Goal: Transaction & Acquisition: Purchase product/service

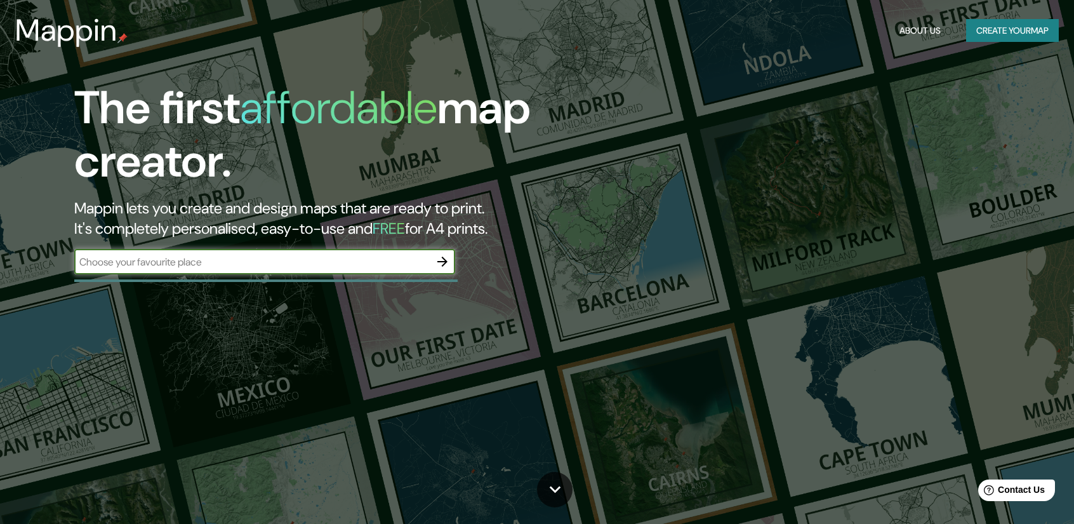
click at [343, 255] on input "text" at bounding box center [251, 262] width 355 height 15
type input "llinçà de vall"
click at [442, 265] on icon "button" at bounding box center [442, 261] width 15 height 15
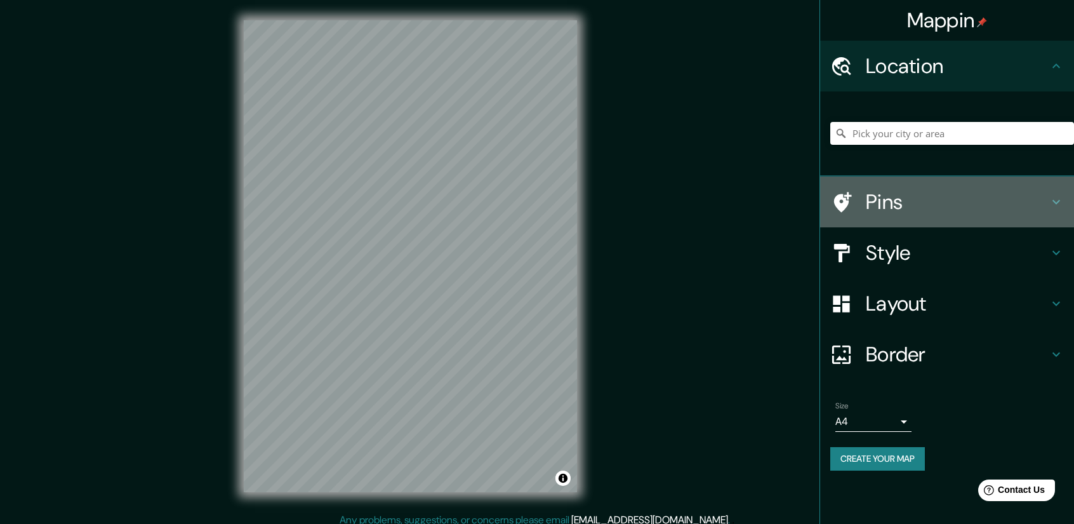
click at [1036, 201] on h4 "Pins" at bounding box center [957, 201] width 183 height 25
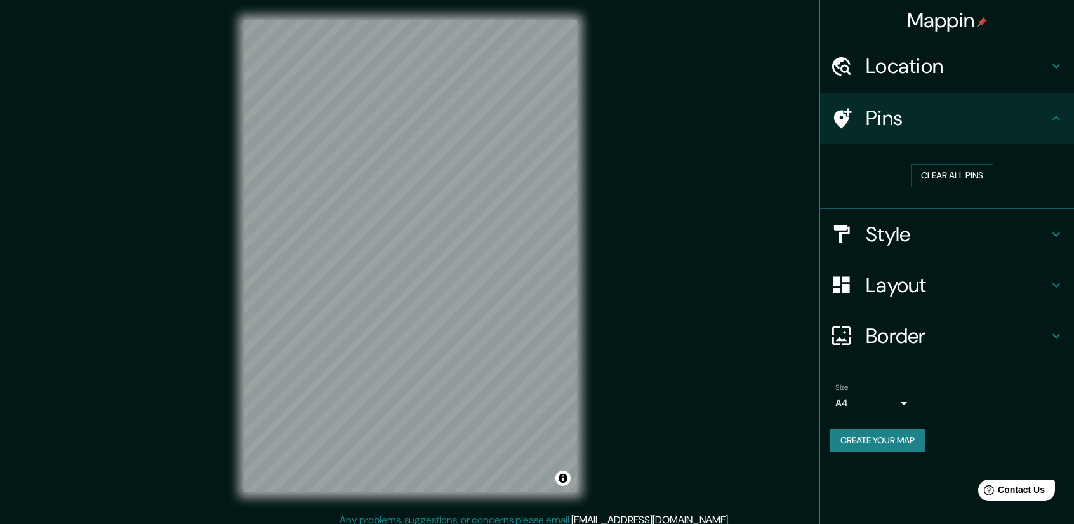
click at [1042, 110] on h4 "Pins" at bounding box center [957, 117] width 183 height 25
click at [1061, 119] on icon at bounding box center [1056, 117] width 15 height 15
click at [1054, 67] on icon at bounding box center [1056, 65] width 15 height 15
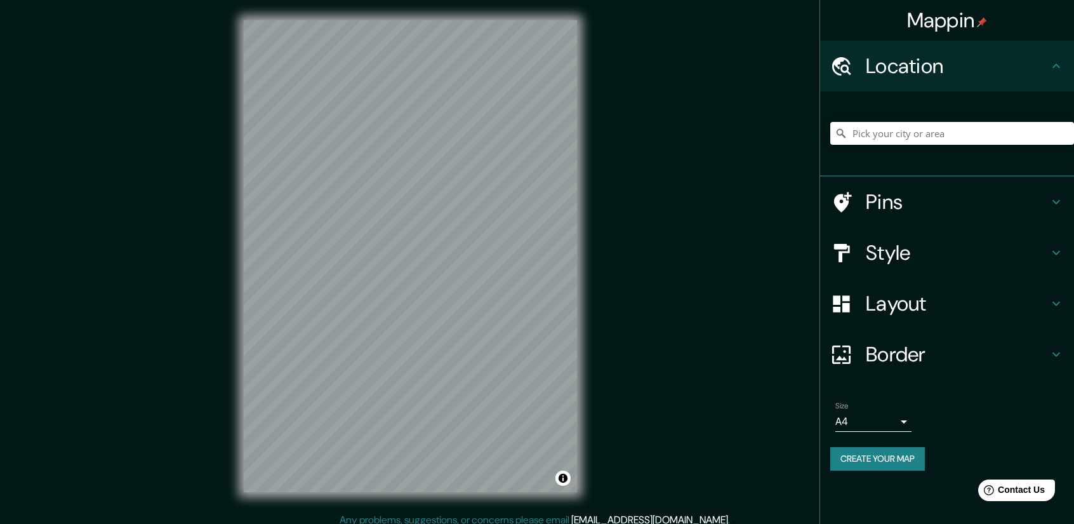
click at [1054, 67] on icon at bounding box center [1056, 65] width 15 height 15
click at [1052, 249] on icon at bounding box center [1056, 252] width 15 height 15
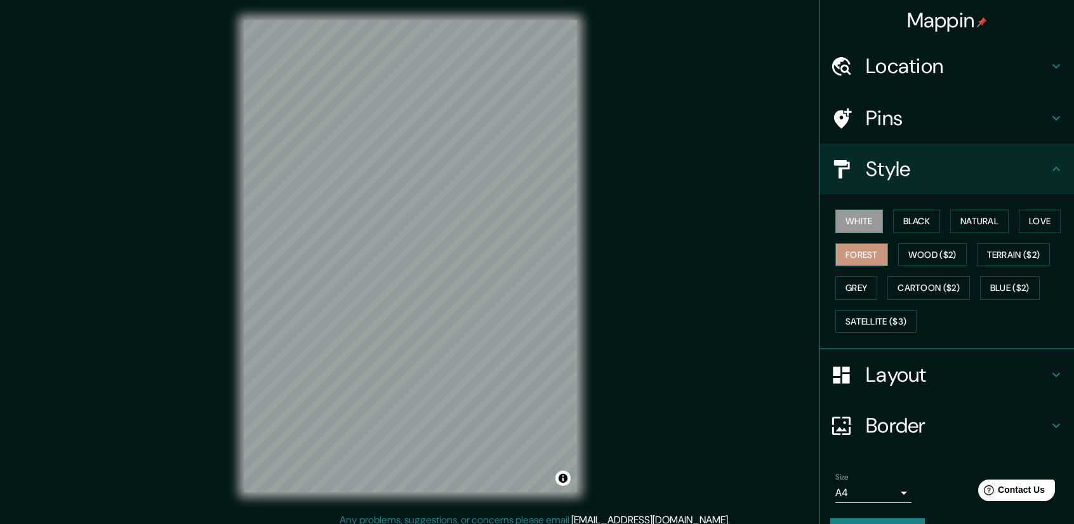
click at [868, 258] on button "Forest" at bounding box center [861, 254] width 53 height 23
click at [931, 247] on button "Wood ($2)" at bounding box center [932, 254] width 69 height 23
click at [583, 296] on div "© Mapbox © OpenStreetMap Improve this map" at bounding box center [410, 256] width 374 height 512
click at [1024, 242] on div "White Black Natural Love Forest Wood ($2) Terrain ($2) Grey Cartoon ($2) Blue (…" at bounding box center [952, 270] width 244 height 133
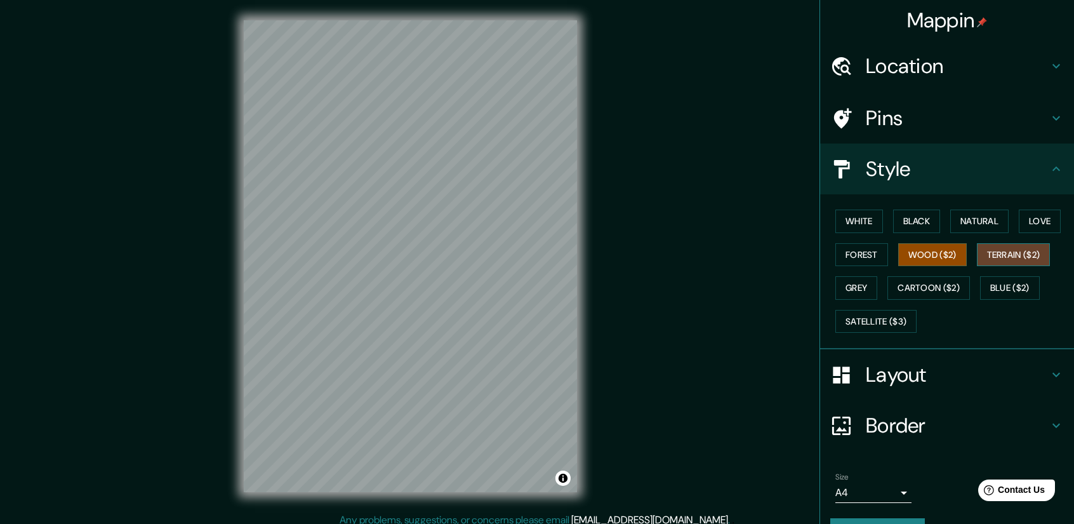
click at [1018, 249] on button "Terrain ($2)" at bounding box center [1014, 254] width 74 height 23
click at [848, 284] on button "Grey" at bounding box center [856, 287] width 42 height 23
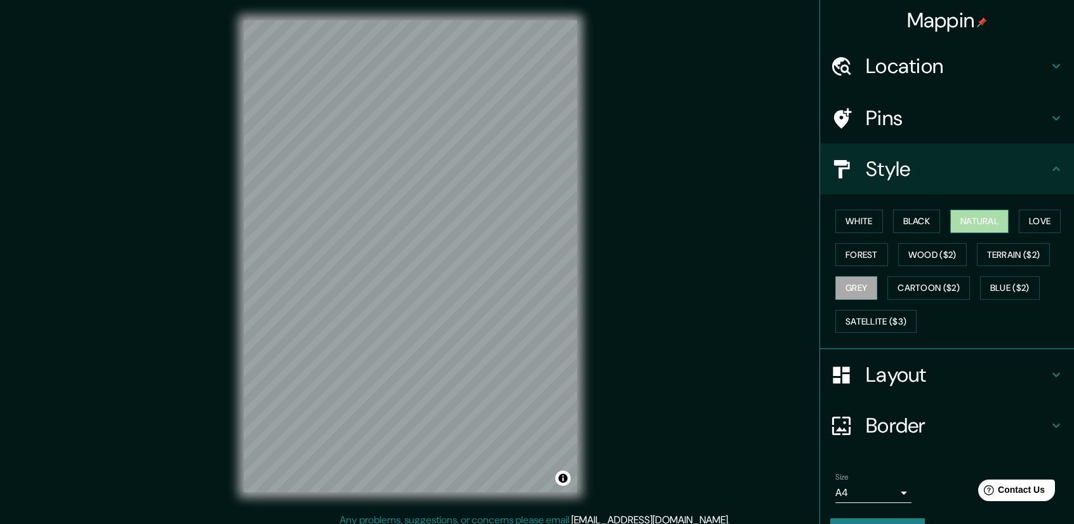
click at [990, 220] on button "Natural" at bounding box center [979, 220] width 58 height 23
click at [859, 223] on button "White" at bounding box center [859, 220] width 48 height 23
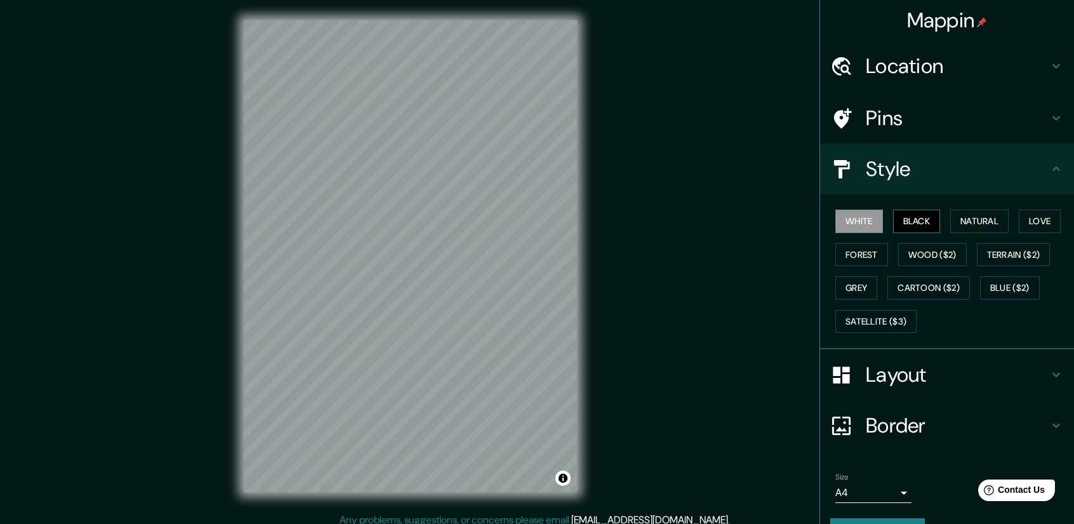
click at [907, 214] on button "Black" at bounding box center [917, 220] width 48 height 23
click at [950, 227] on button "Natural" at bounding box center [979, 220] width 58 height 23
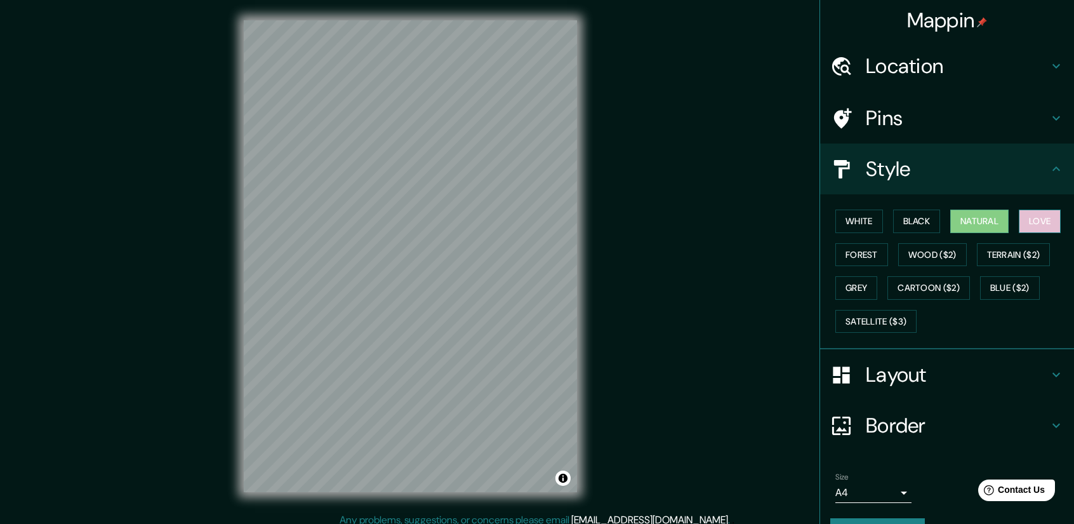
click at [1022, 216] on button "Love" at bounding box center [1040, 220] width 42 height 23
click at [847, 251] on button "Forest" at bounding box center [861, 254] width 53 height 23
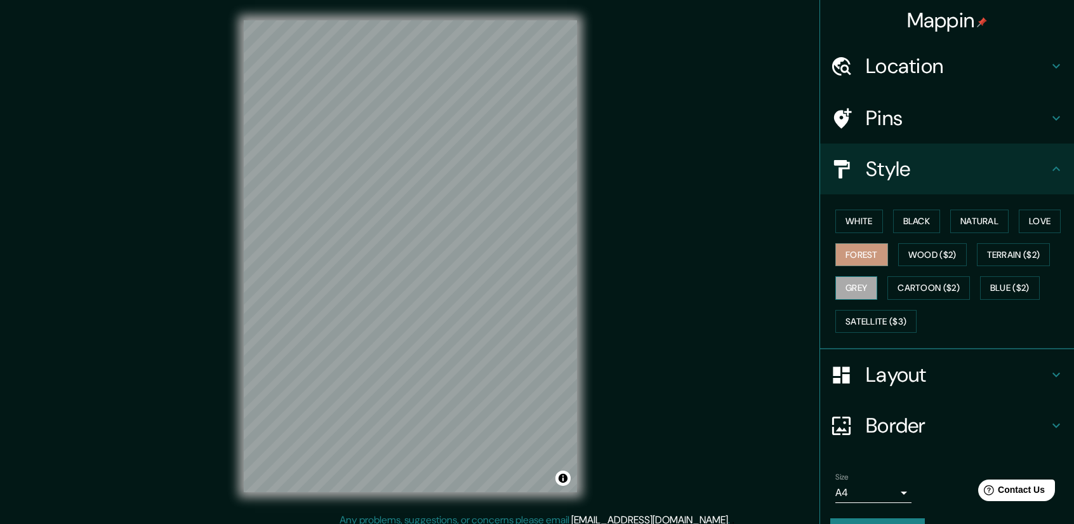
click at [845, 281] on button "Grey" at bounding box center [856, 287] width 42 height 23
click at [1006, 282] on button "Blue ($2)" at bounding box center [1010, 287] width 60 height 23
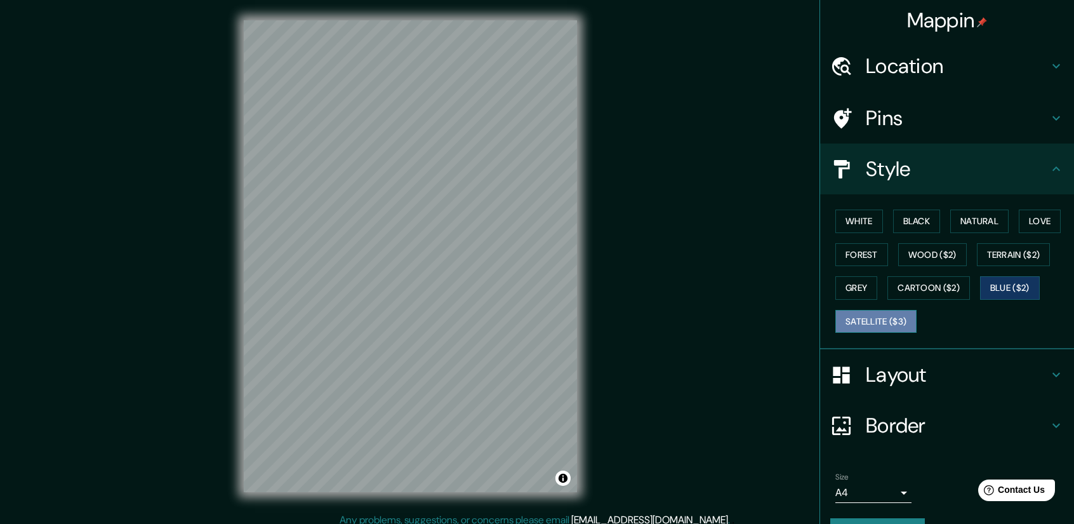
click at [874, 319] on button "Satellite ($3)" at bounding box center [875, 321] width 81 height 23
click at [961, 215] on button "Natural" at bounding box center [979, 220] width 58 height 23
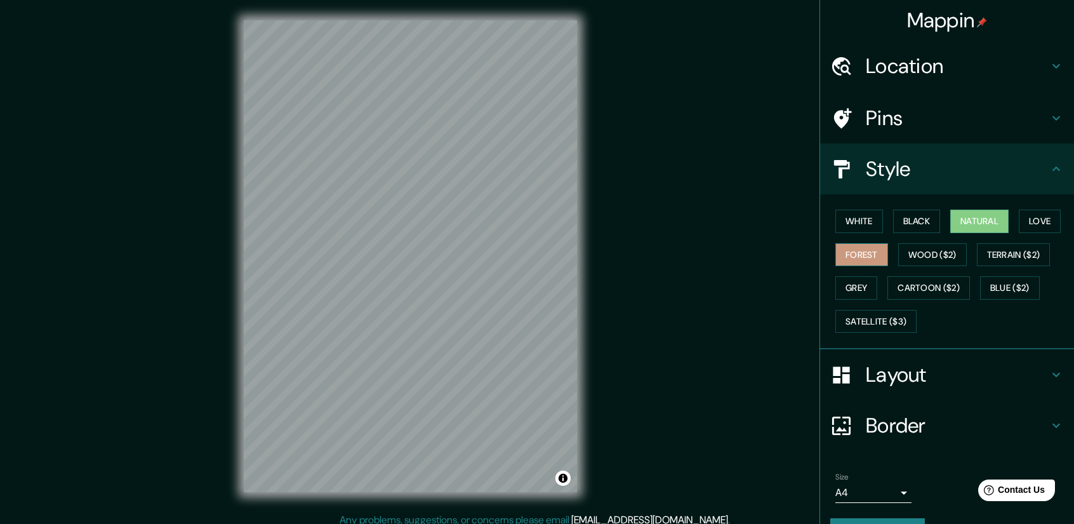
click at [860, 244] on button "Forest" at bounding box center [861, 254] width 53 height 23
click at [1052, 169] on icon at bounding box center [1056, 168] width 8 height 4
click at [1052, 168] on icon at bounding box center [1056, 168] width 8 height 4
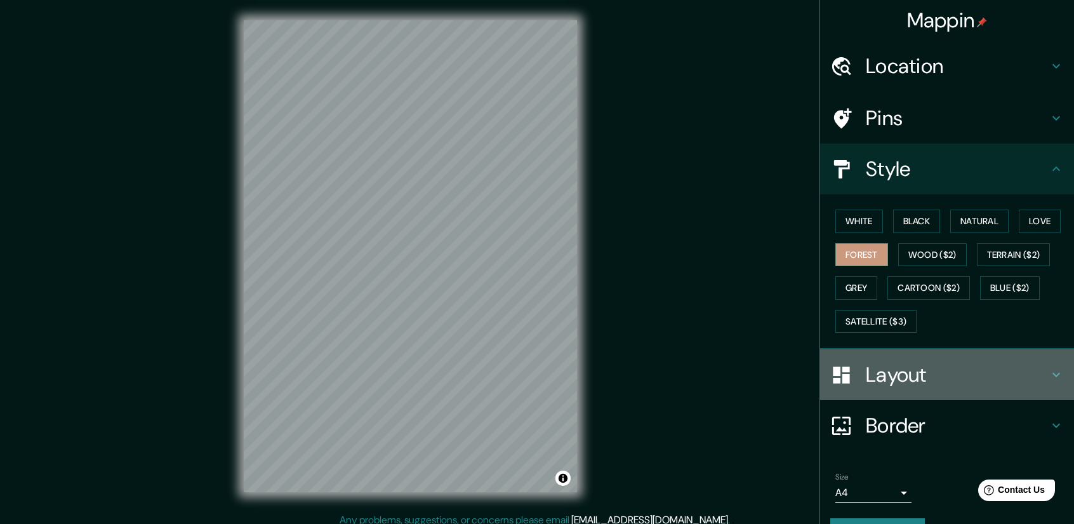
click at [1049, 374] on icon at bounding box center [1056, 374] width 15 height 15
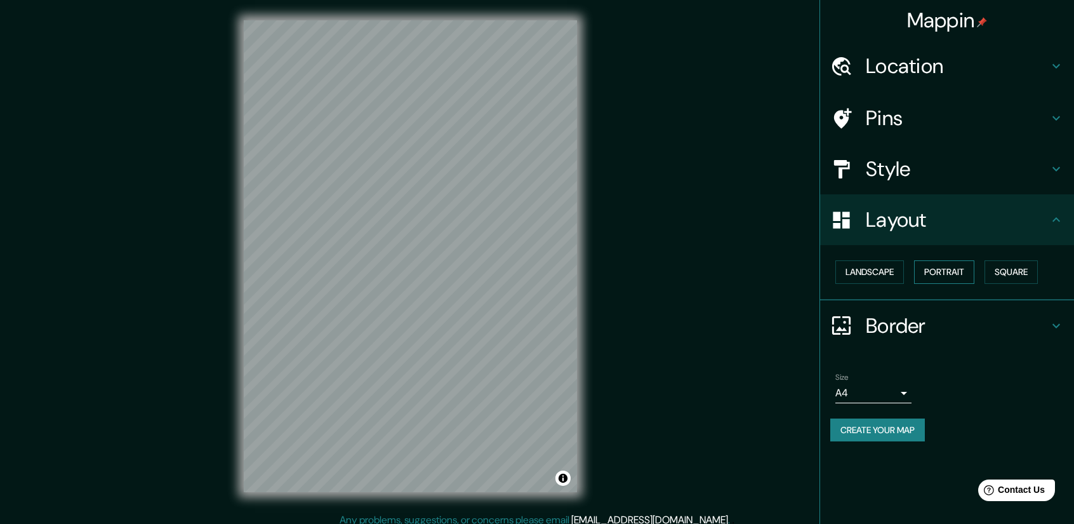
click at [953, 268] on button "Portrait" at bounding box center [944, 271] width 60 height 23
click at [859, 274] on button "Landscape" at bounding box center [869, 271] width 69 height 23
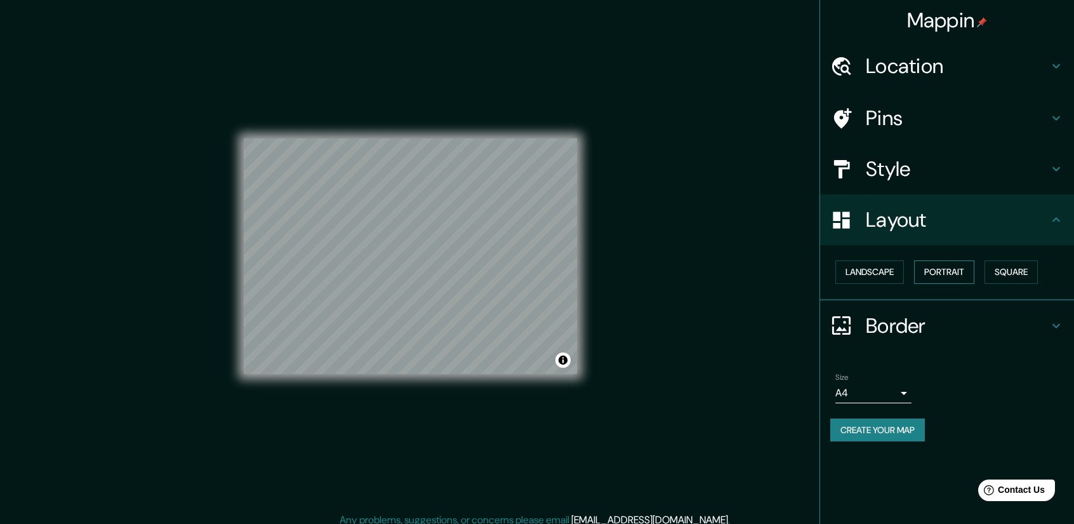
click at [956, 268] on button "Portrait" at bounding box center [944, 271] width 60 height 23
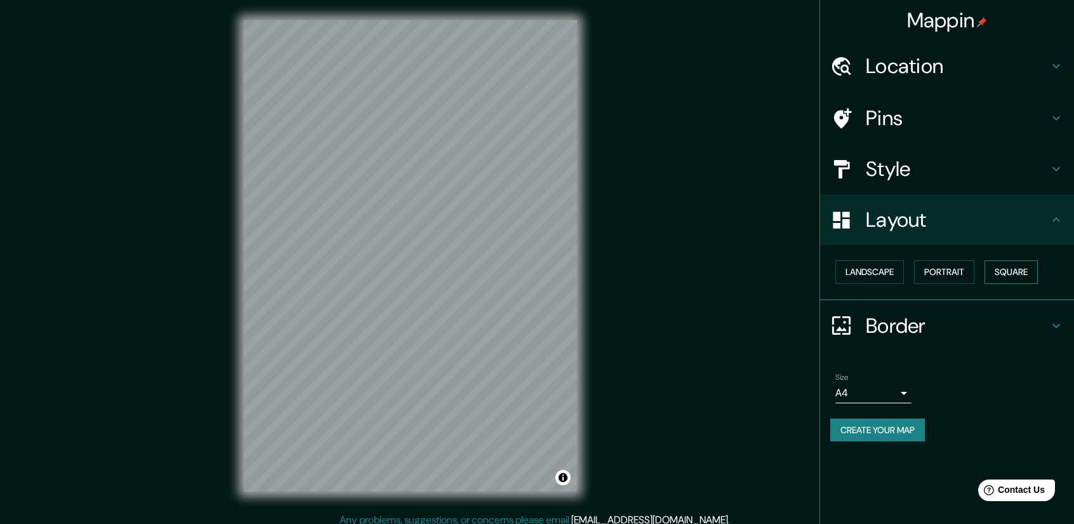
click at [1005, 263] on button "Square" at bounding box center [1010, 271] width 53 height 23
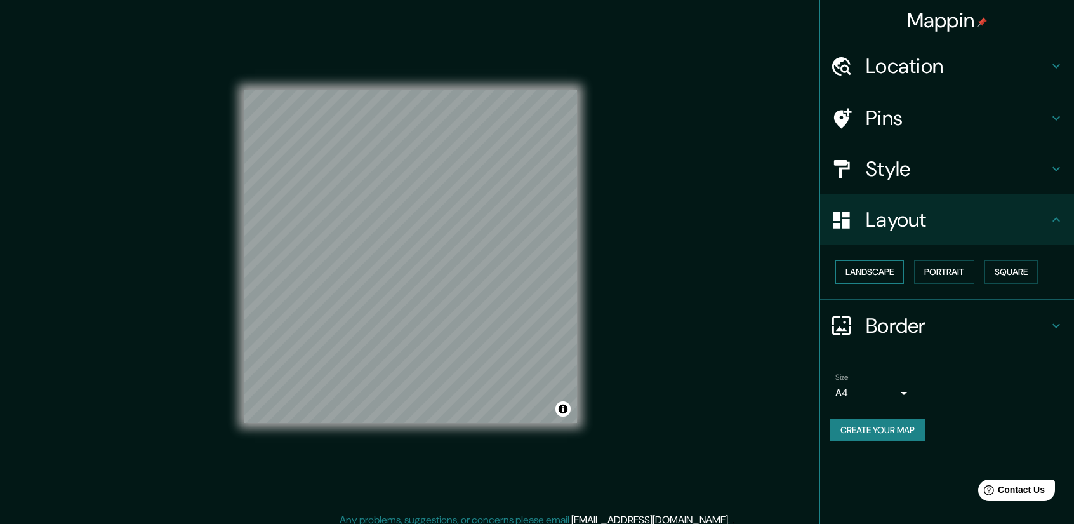
click at [898, 274] on button "Landscape" at bounding box center [869, 271] width 69 height 23
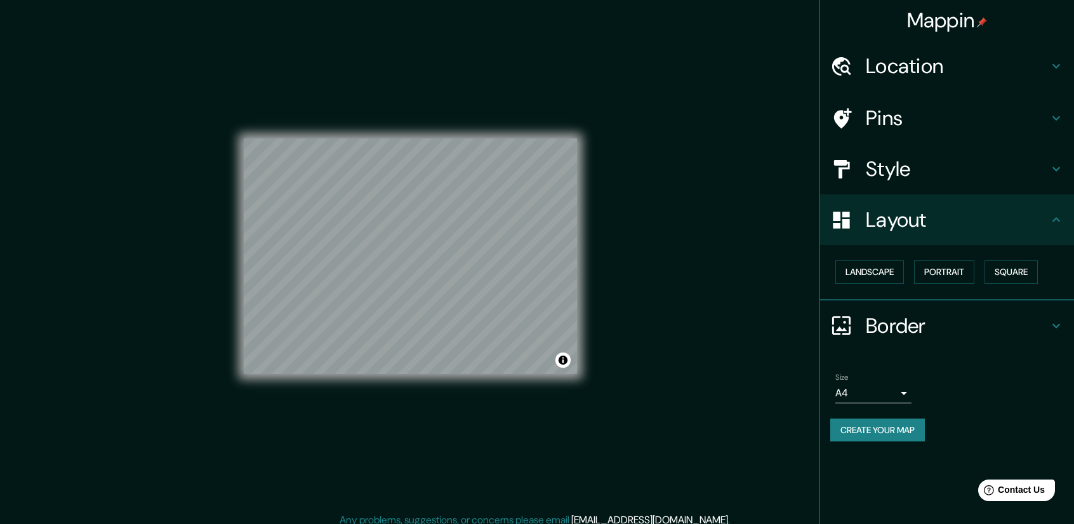
click at [1069, 215] on div "Layout" at bounding box center [947, 219] width 254 height 51
click at [1048, 319] on h4 "Border" at bounding box center [957, 325] width 183 height 25
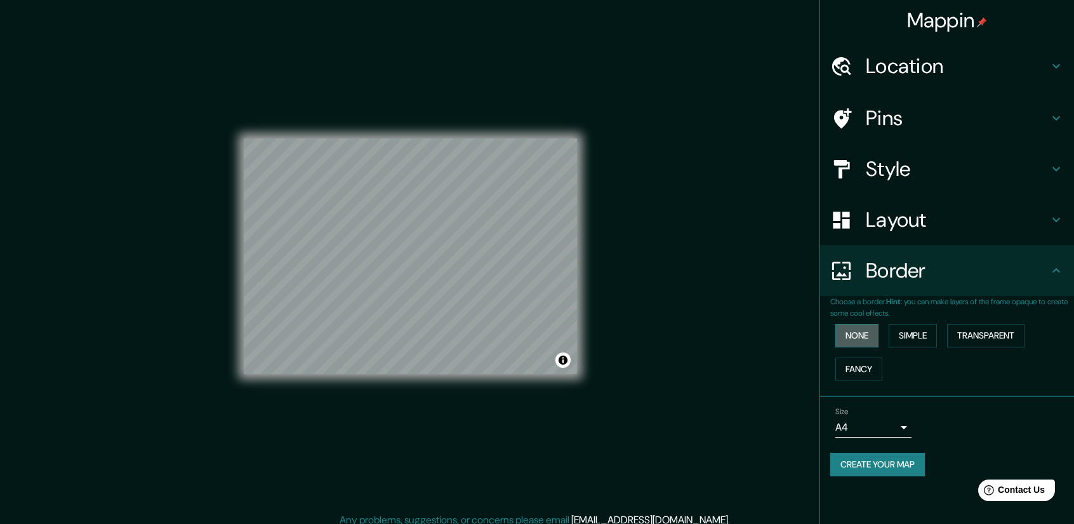
click at [863, 337] on button "None" at bounding box center [856, 335] width 43 height 23
click at [911, 337] on button "Simple" at bounding box center [913, 335] width 48 height 23
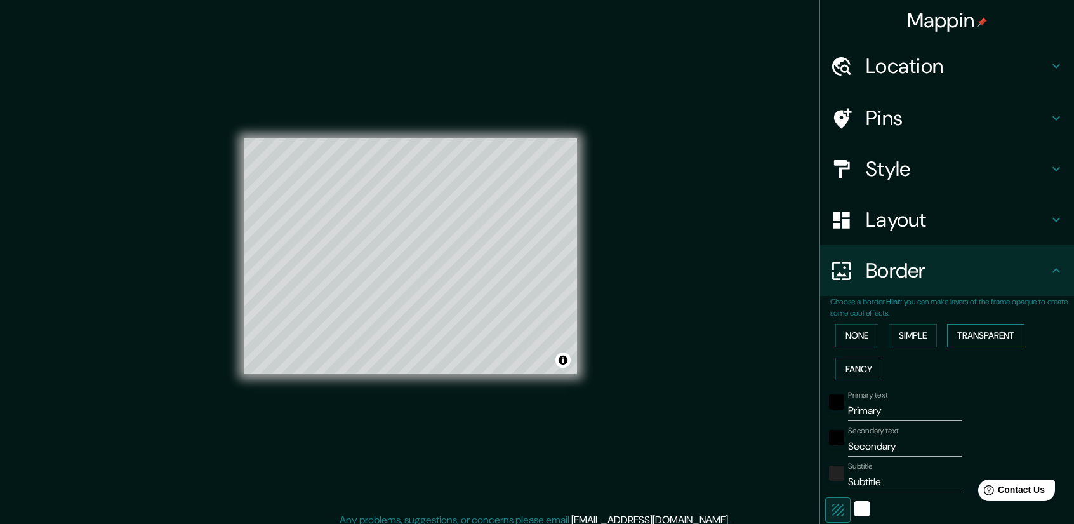
click at [979, 329] on button "Transparent" at bounding box center [985, 335] width 77 height 23
click at [853, 370] on button "Fancy" at bounding box center [858, 368] width 47 height 23
click at [848, 329] on button "None" at bounding box center [856, 335] width 43 height 23
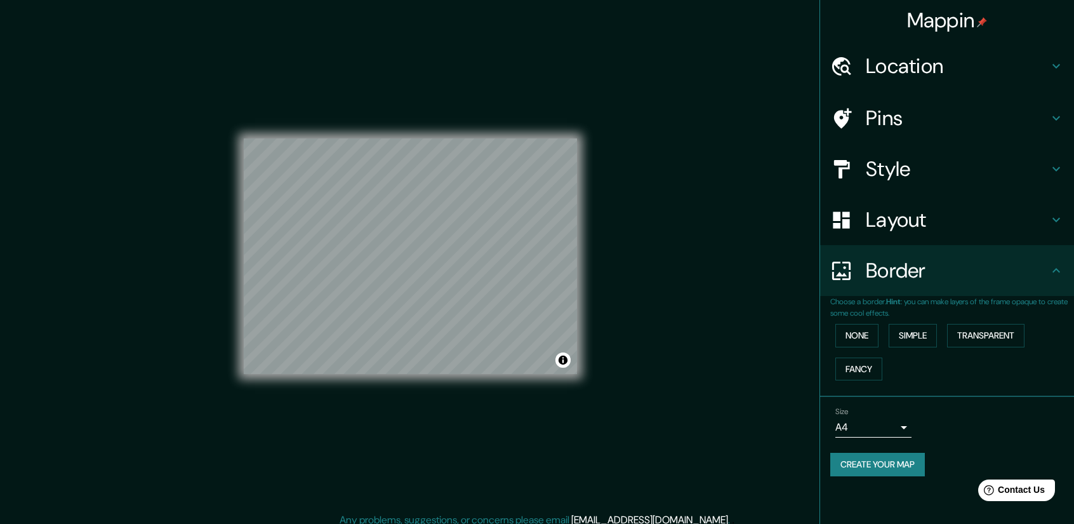
click at [1056, 265] on icon at bounding box center [1056, 270] width 15 height 15
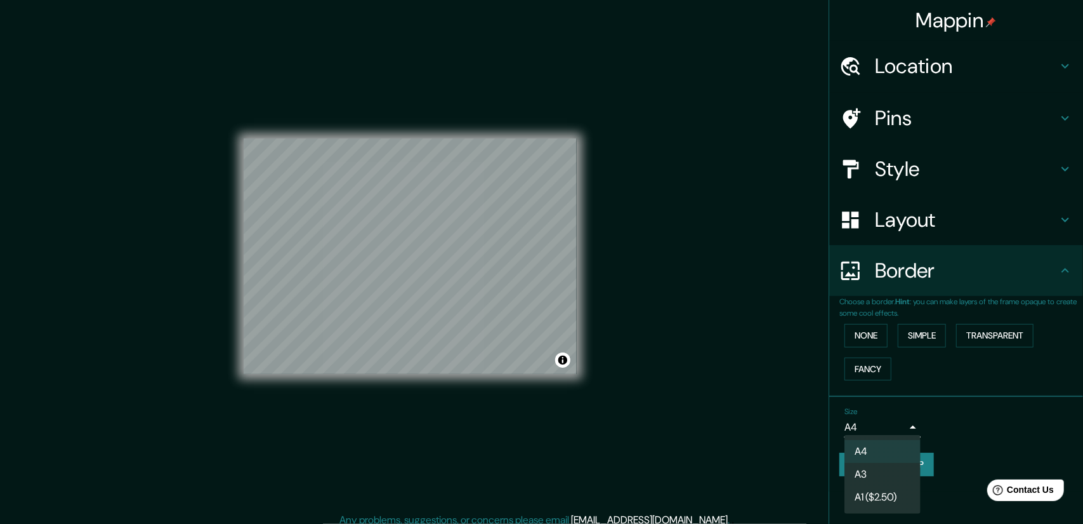
click at [909, 430] on body "Mappin Location Pins Style Layout Border Choose a border. Hint : you can make l…" at bounding box center [541, 262] width 1083 height 524
click at [909, 430] on div at bounding box center [541, 262] width 1083 height 524
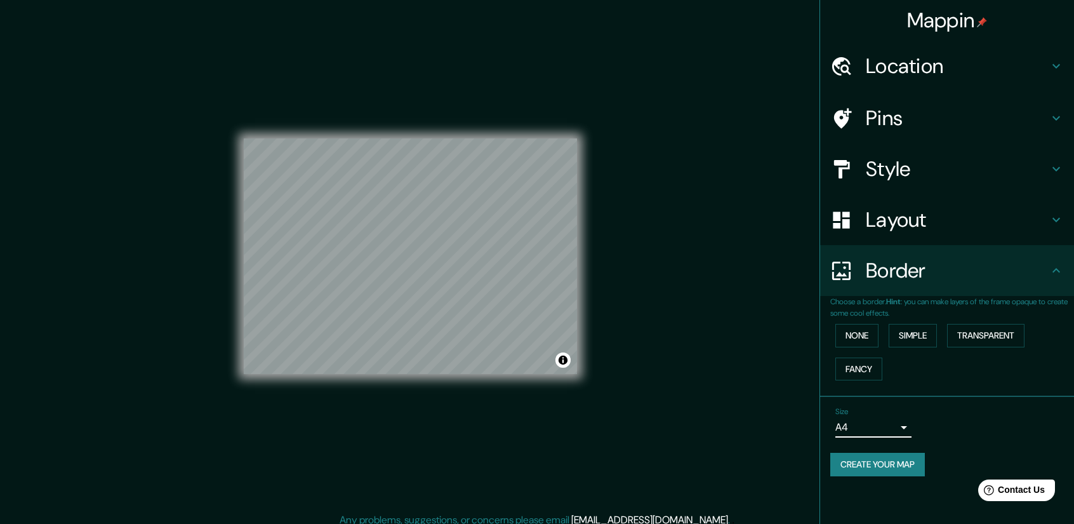
click at [904, 431] on body "Mappin Location Pins Style Layout Border Choose a border. Hint : you can make l…" at bounding box center [537, 262] width 1074 height 524
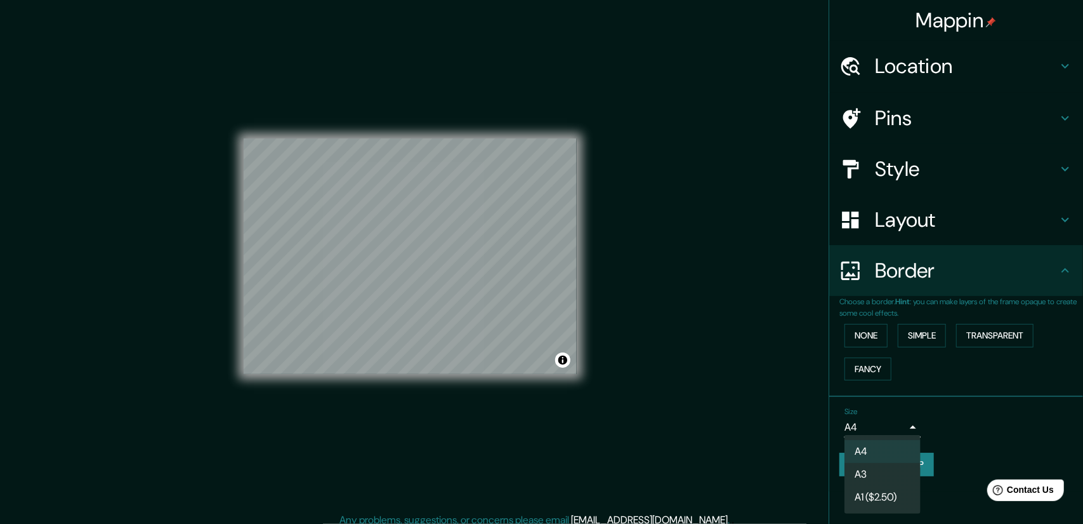
click at [884, 470] on li "A3" at bounding box center [883, 474] width 76 height 23
type input "a4"
